Goal: Task Accomplishment & Management: Manage account settings

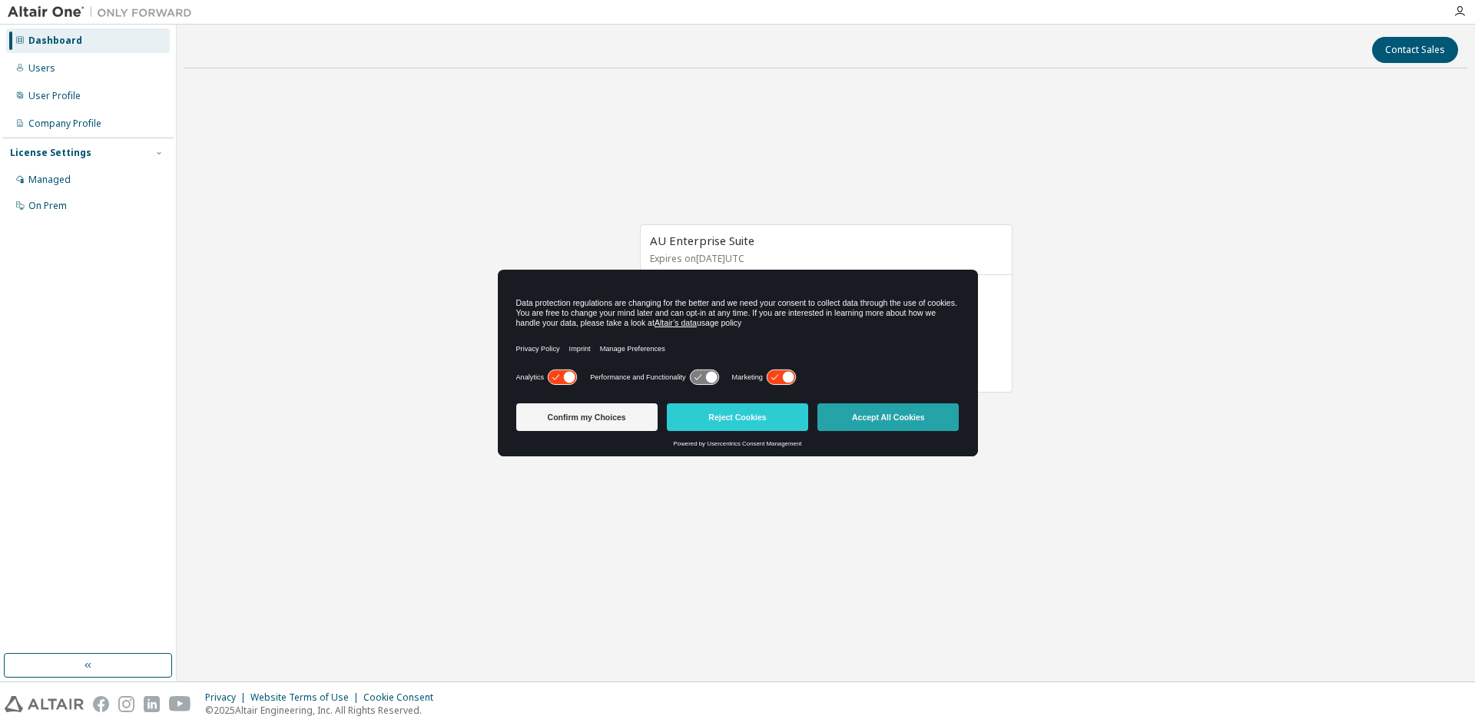
click at [895, 420] on button "Accept All Cookies" at bounding box center [887, 417] width 141 height 28
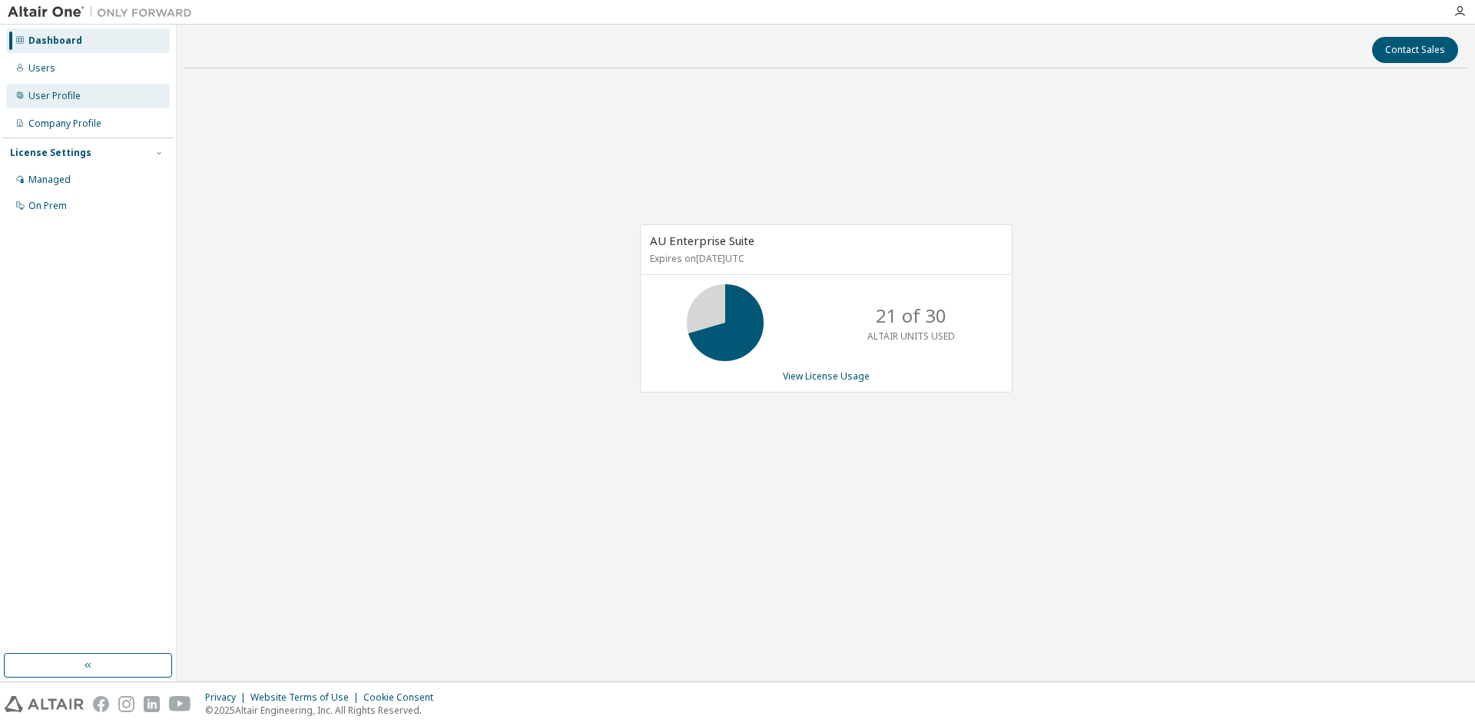
click at [45, 101] on div "User Profile" at bounding box center [54, 96] width 52 height 12
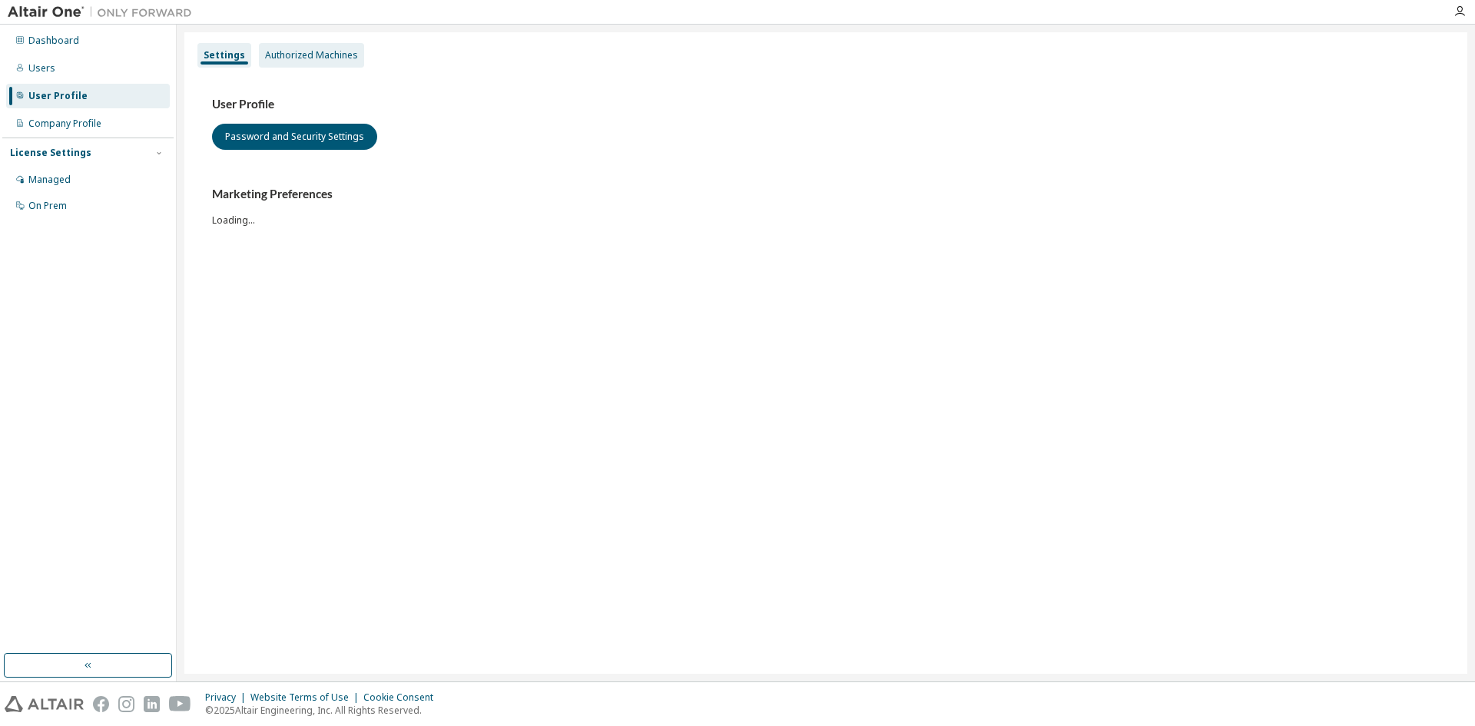
click at [305, 60] on div "Authorized Machines" at bounding box center [311, 55] width 93 height 12
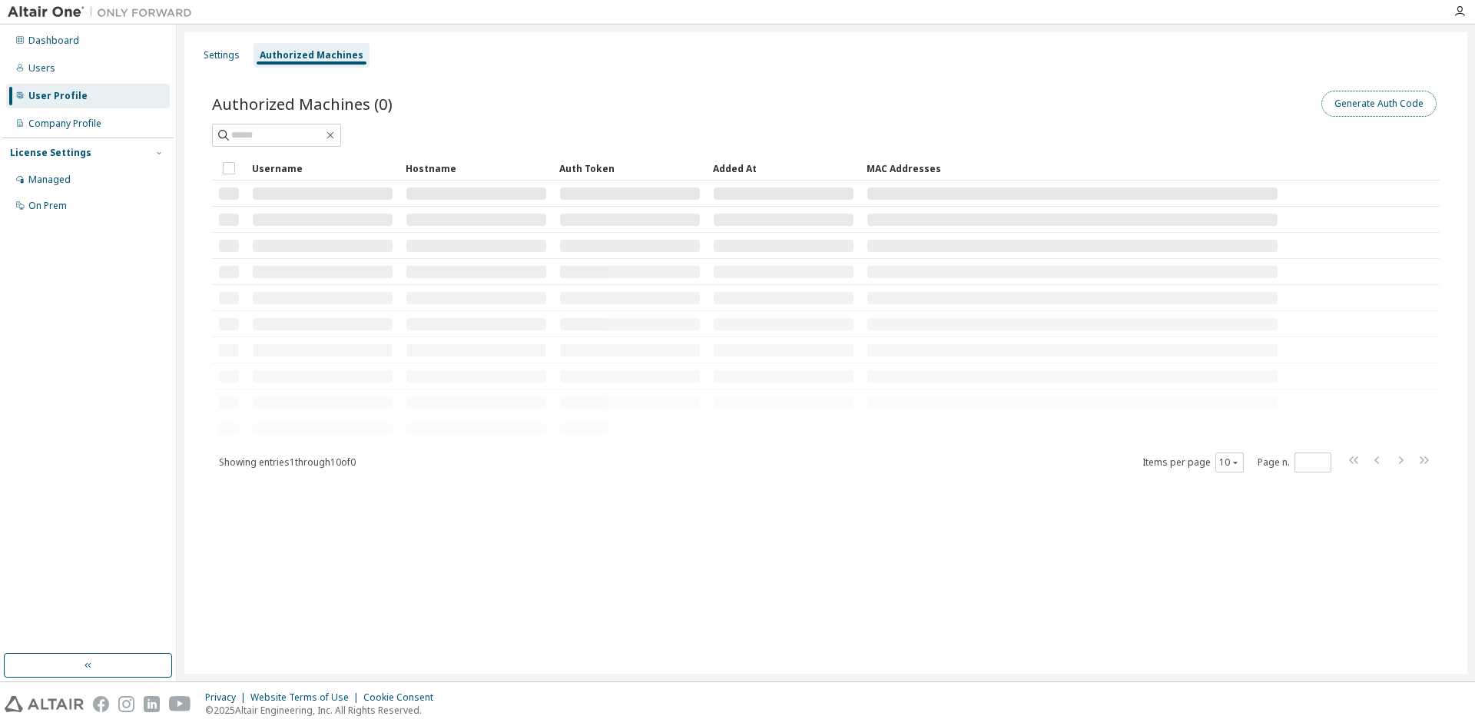
click at [1366, 105] on button "Generate Auth Code" at bounding box center [1378, 104] width 115 height 26
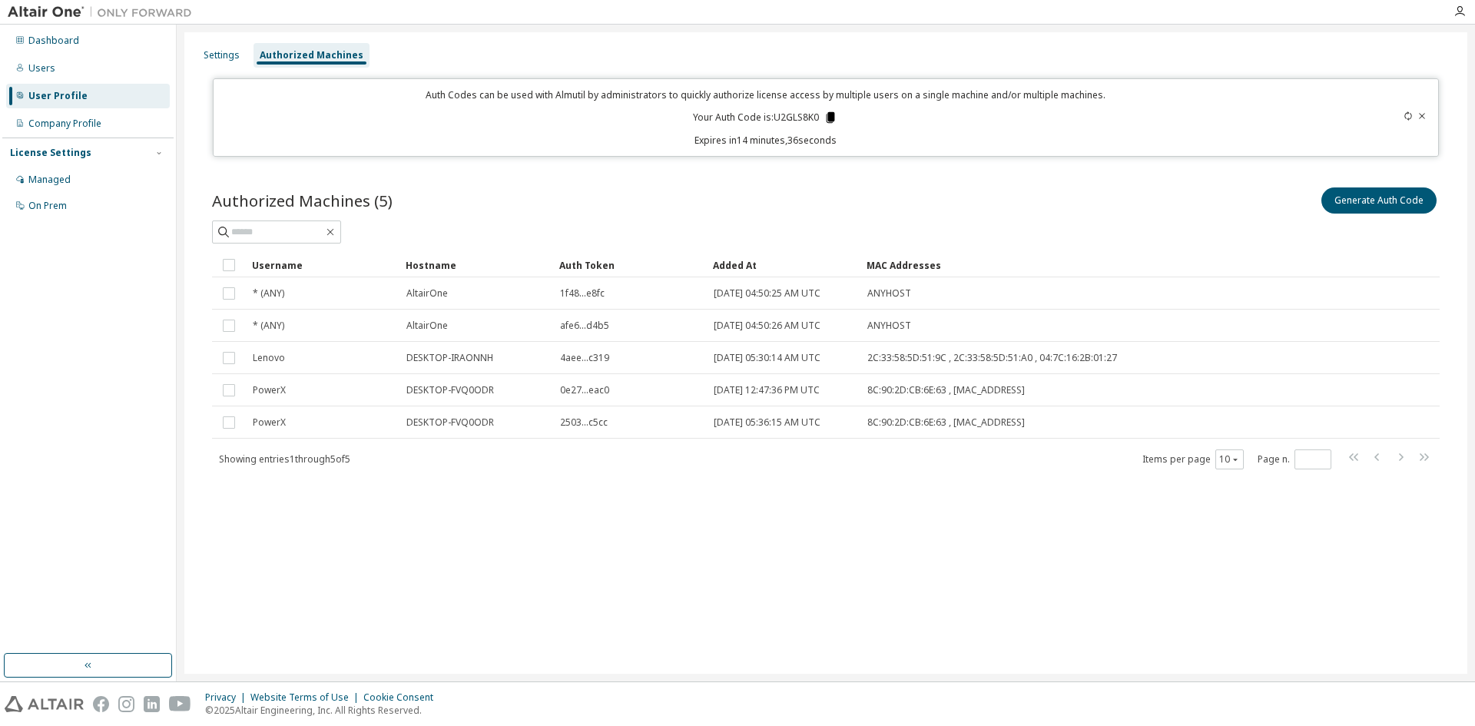
click at [831, 117] on icon at bounding box center [830, 117] width 8 height 11
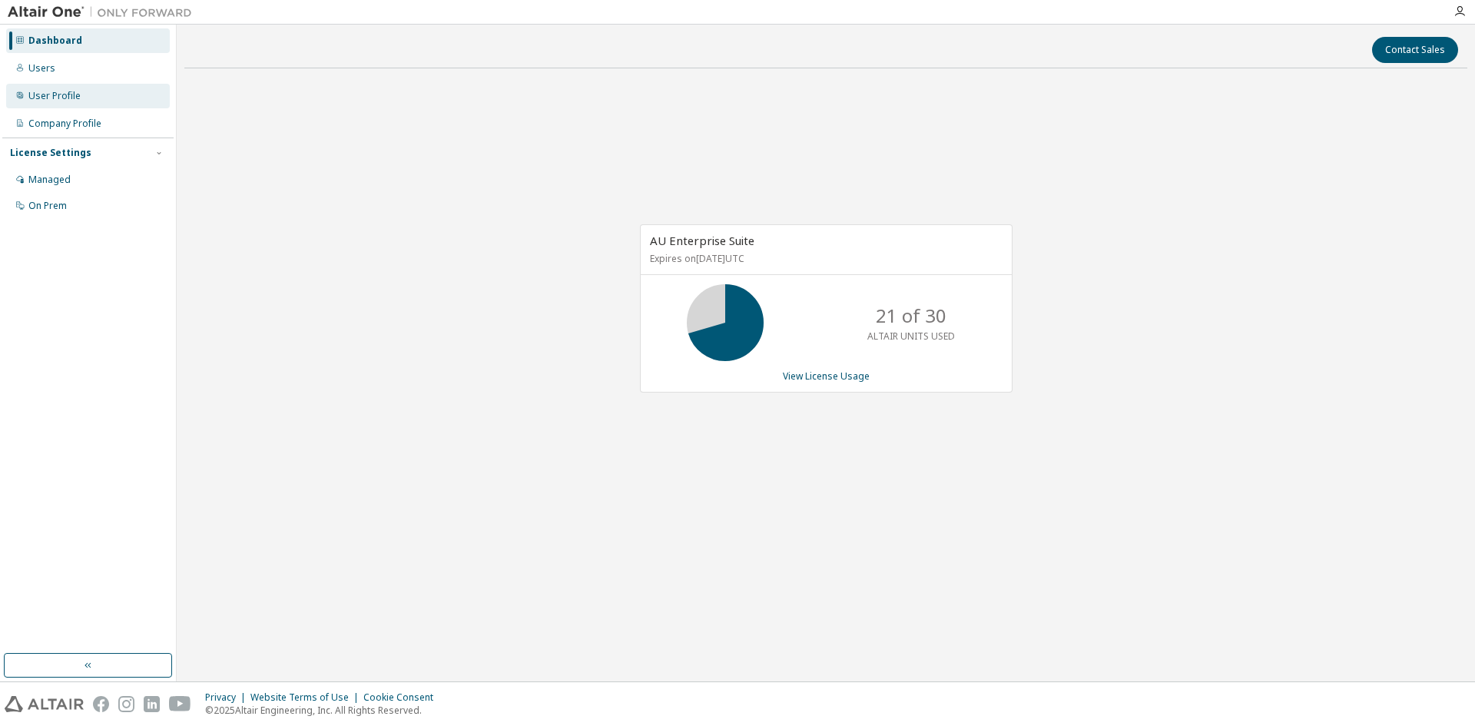
click at [48, 90] on div "User Profile" at bounding box center [54, 96] width 52 height 12
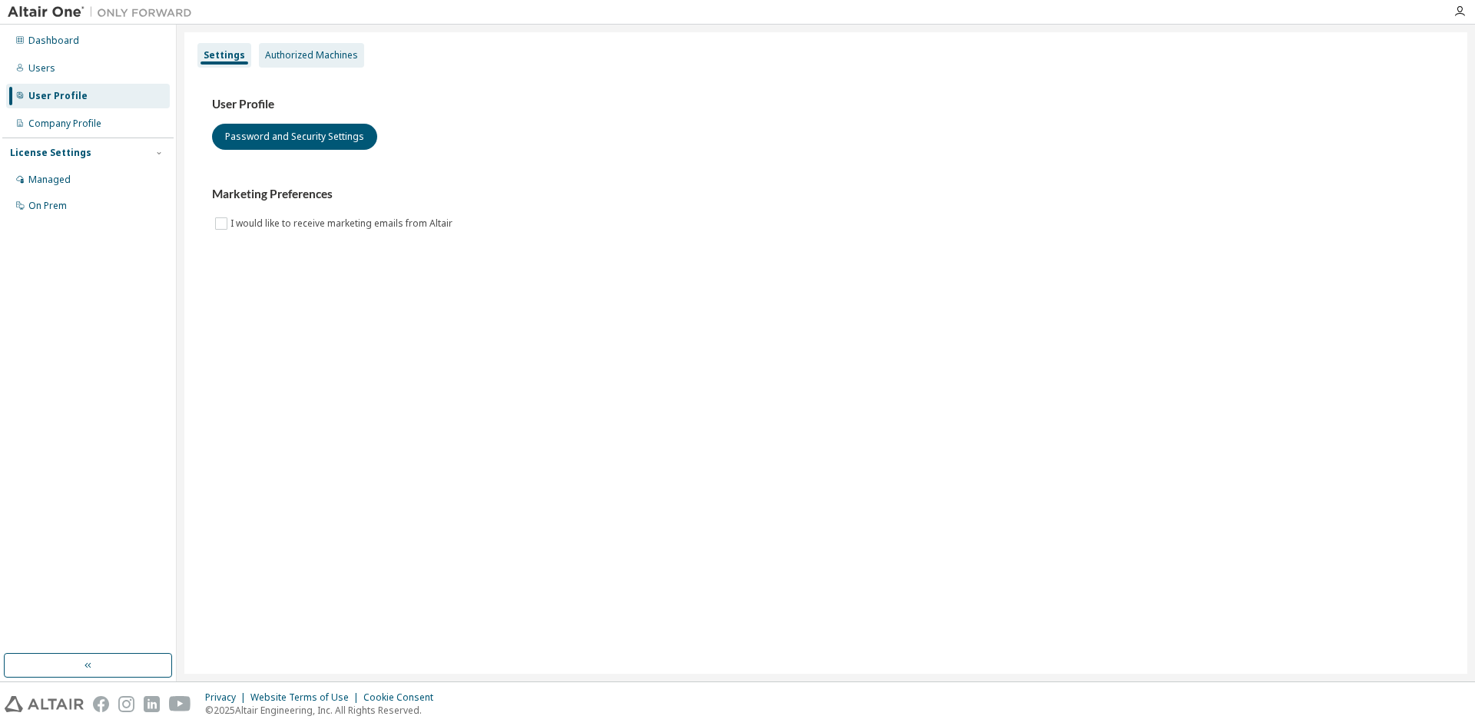
click at [313, 59] on div "Authorized Machines" at bounding box center [311, 55] width 93 height 12
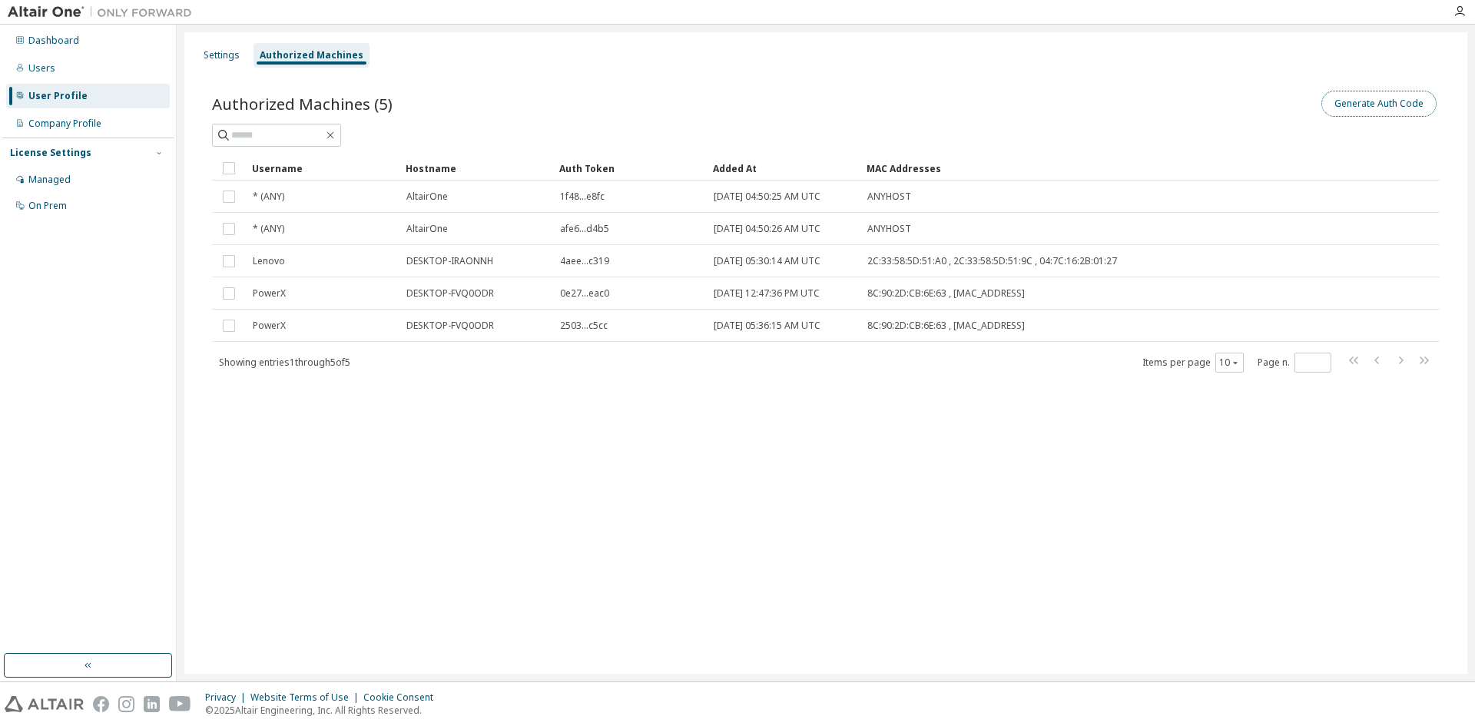
click at [1406, 102] on button "Generate Auth Code" at bounding box center [1378, 104] width 115 height 26
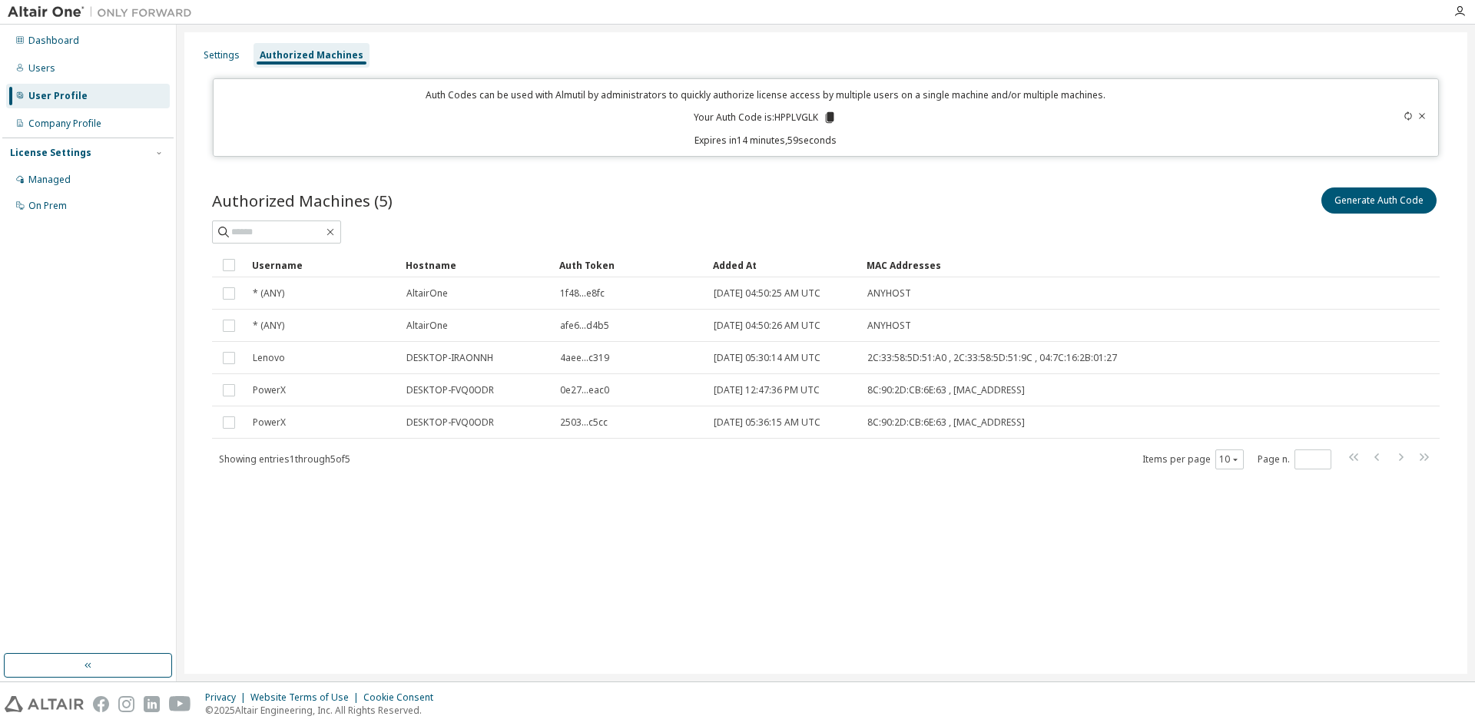
click at [829, 117] on icon at bounding box center [830, 117] width 8 height 11
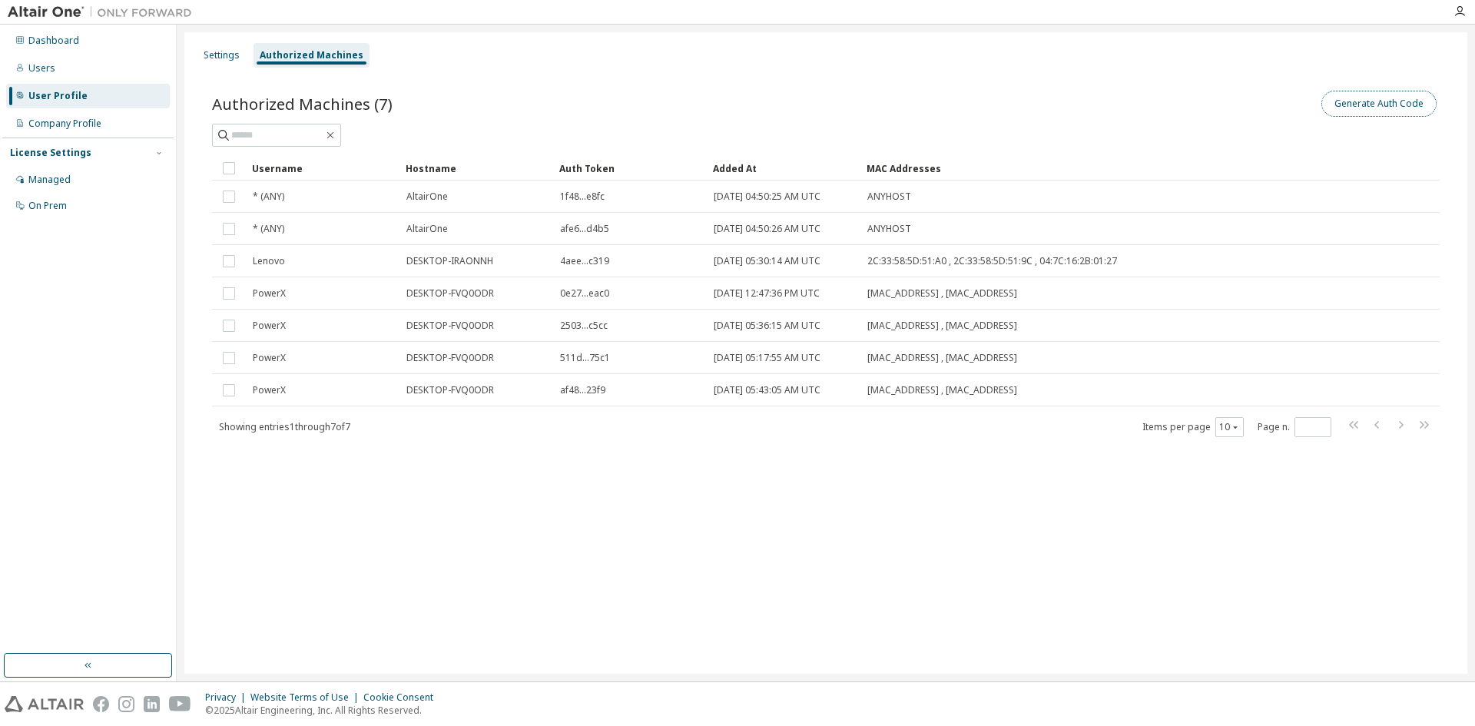
click at [1355, 108] on button "Generate Auth Code" at bounding box center [1378, 104] width 115 height 26
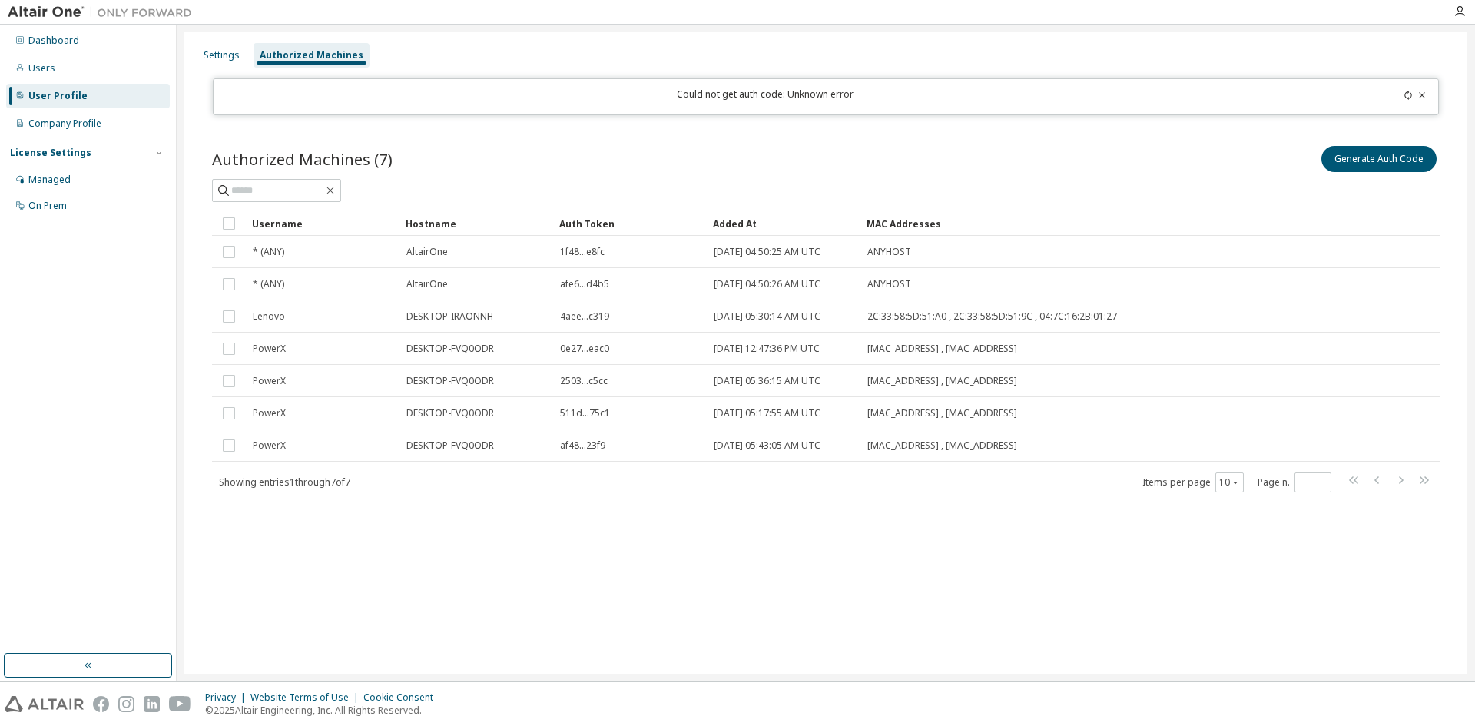
click at [1047, 617] on div "Settings Authorized Machines Could not get auth code: Unknown error Authorized …" at bounding box center [825, 352] width 1283 height 641
click at [1348, 159] on button "Generate Auth Code" at bounding box center [1378, 159] width 115 height 26
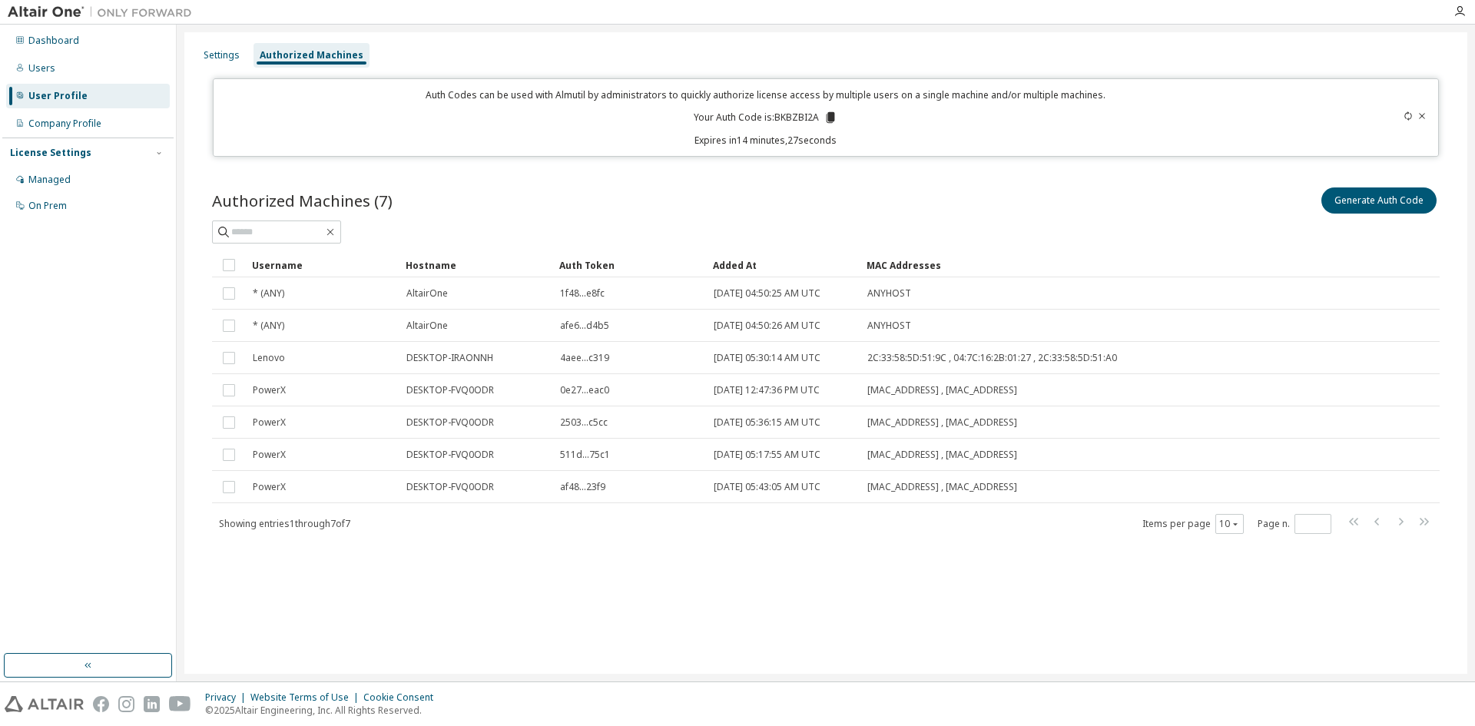
click at [829, 117] on icon at bounding box center [830, 117] width 8 height 11
